Goal: Navigation & Orientation: Find specific page/section

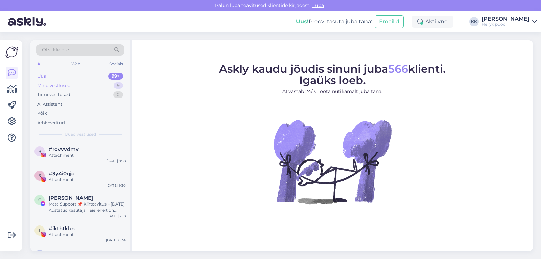
click at [51, 85] on div "Minu vestlused" at bounding box center [54, 85] width 34 height 7
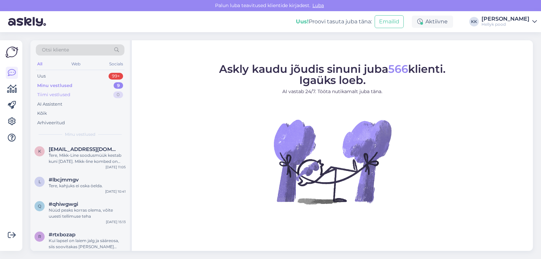
click at [53, 95] on div "Tiimi vestlused" at bounding box center [53, 94] width 33 height 7
